Goal: Navigation & Orientation: Find specific page/section

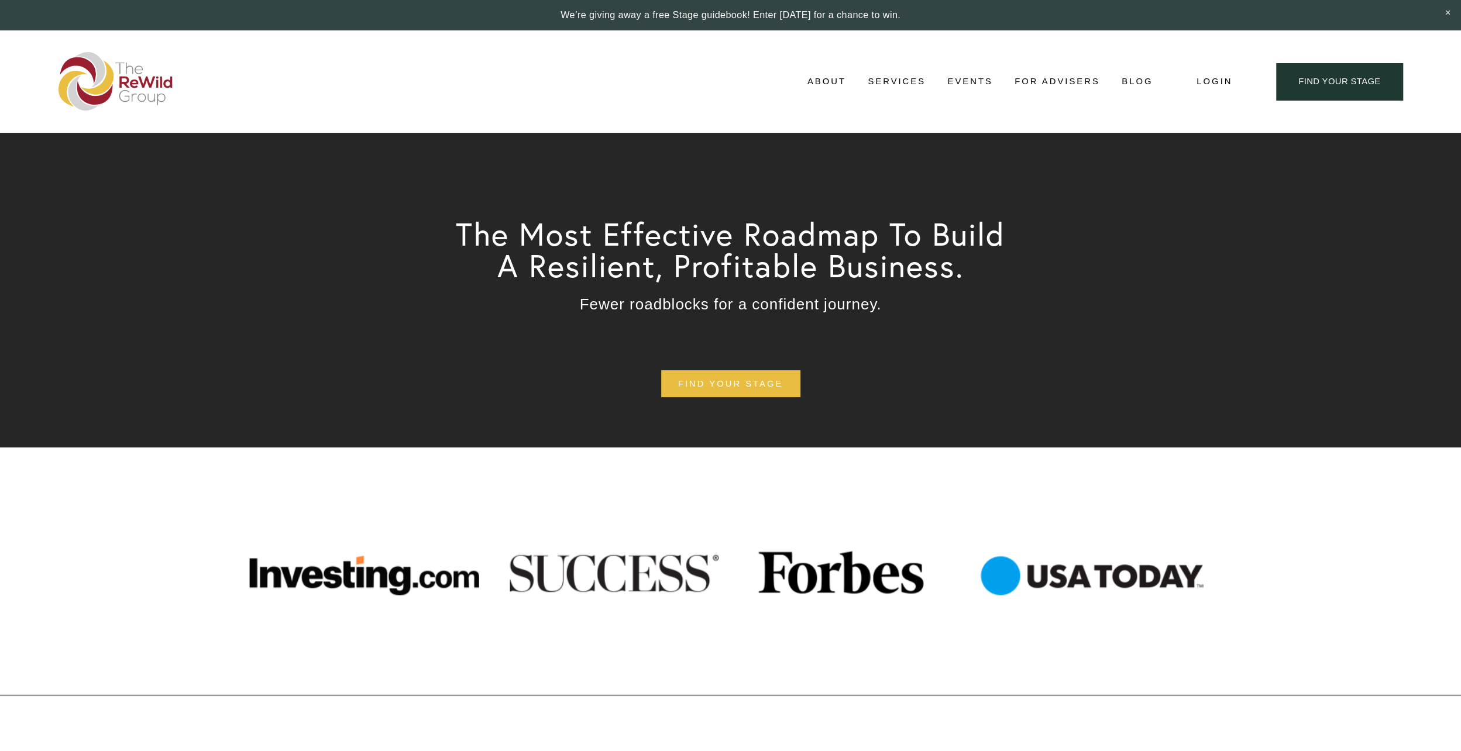
click at [1051, 78] on link "For Advisers" at bounding box center [1056, 82] width 85 height 18
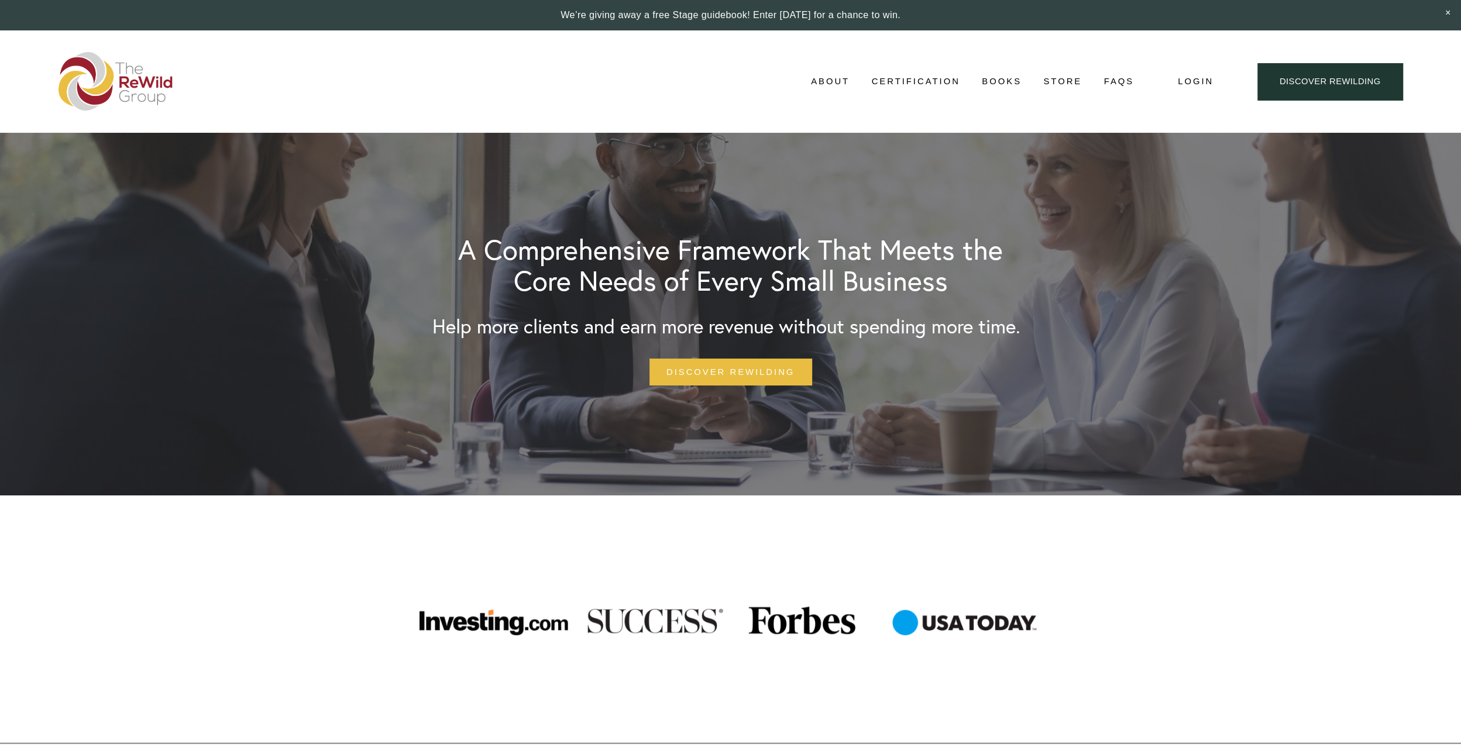
click at [1247, 613] on div at bounding box center [730, 619] width 1461 height 71
click at [1003, 77] on link "Books" at bounding box center [1002, 82] width 40 height 18
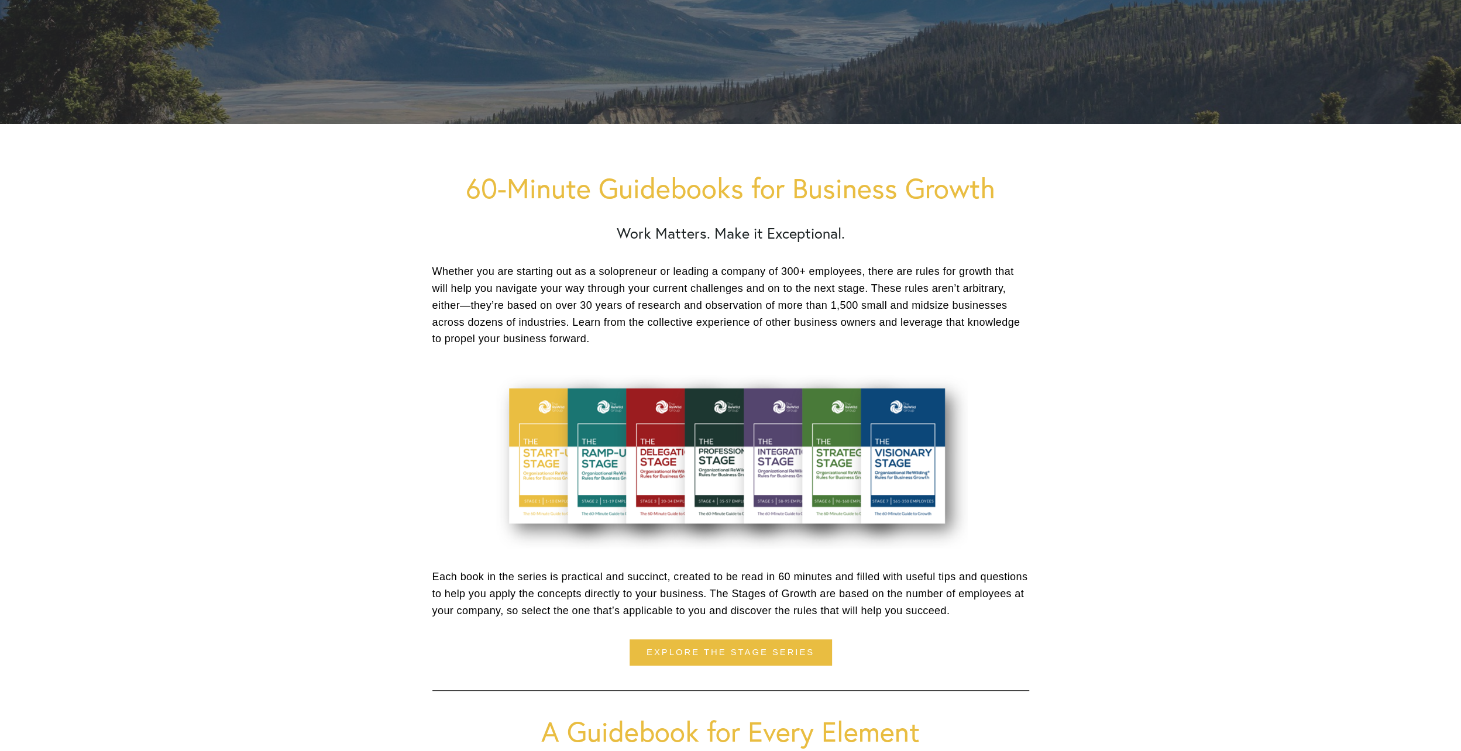
scroll to position [409, 0]
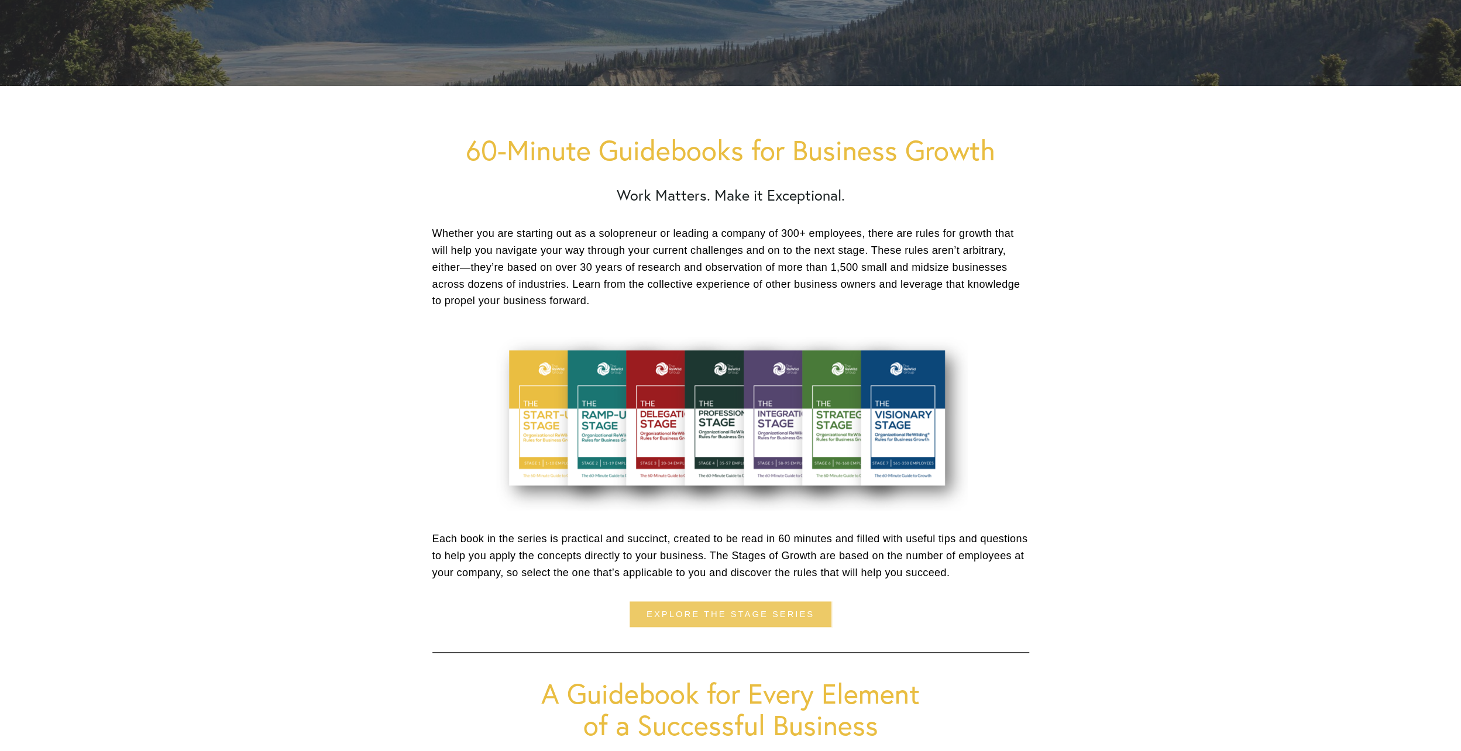
click at [725, 612] on link "explore the stage series" at bounding box center [730, 614] width 202 height 26
